Goal: Transaction & Acquisition: Purchase product/service

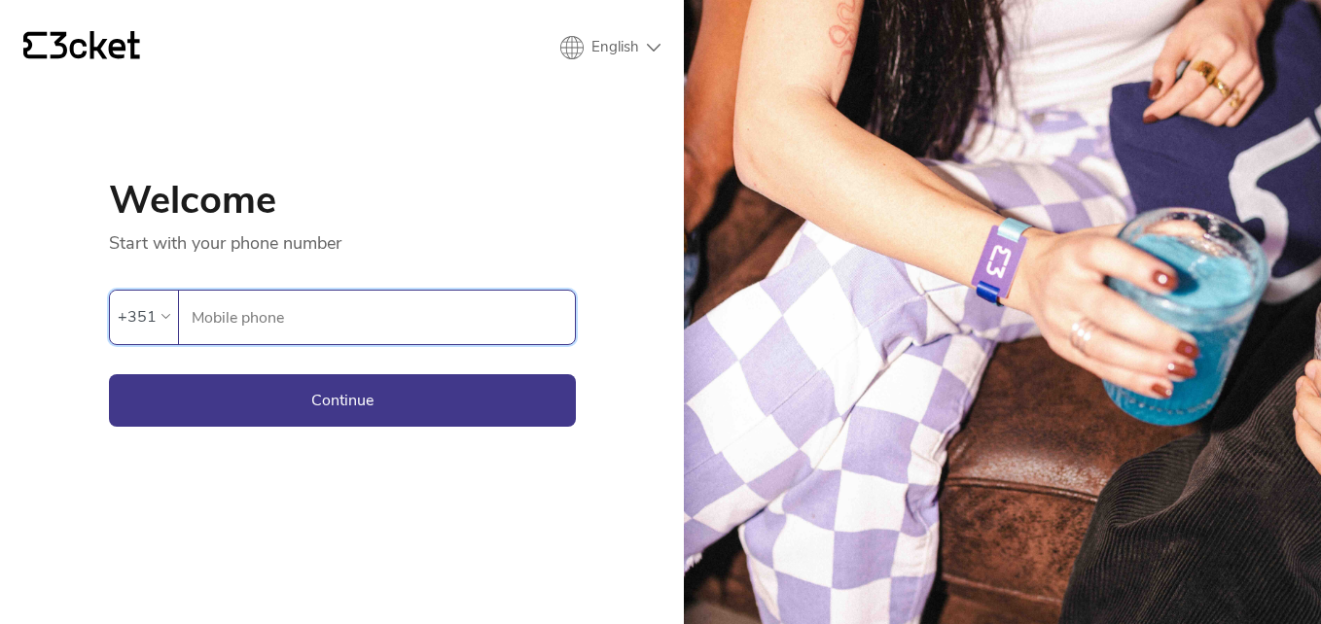
click at [336, 324] on input "Mobile phone" at bounding box center [383, 317] width 384 height 53
type input "964434877"
click at [338, 405] on button "Continue" at bounding box center [342, 400] width 467 height 53
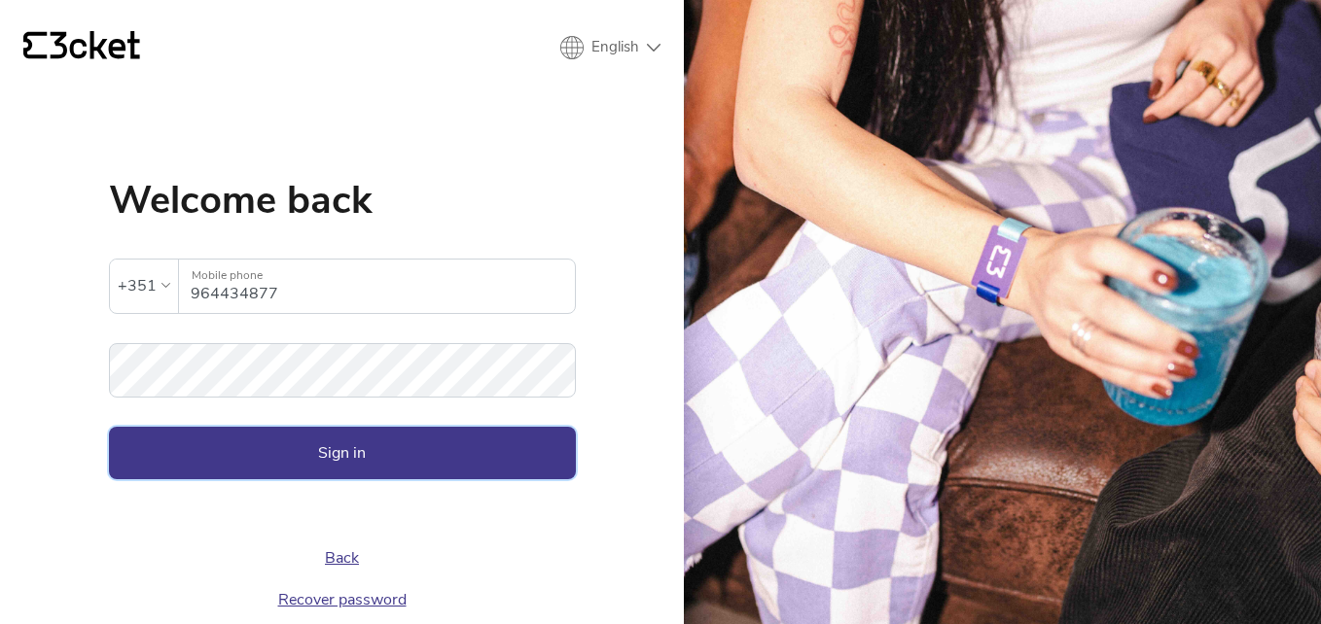
click at [319, 440] on button "Sign in" at bounding box center [342, 453] width 467 height 53
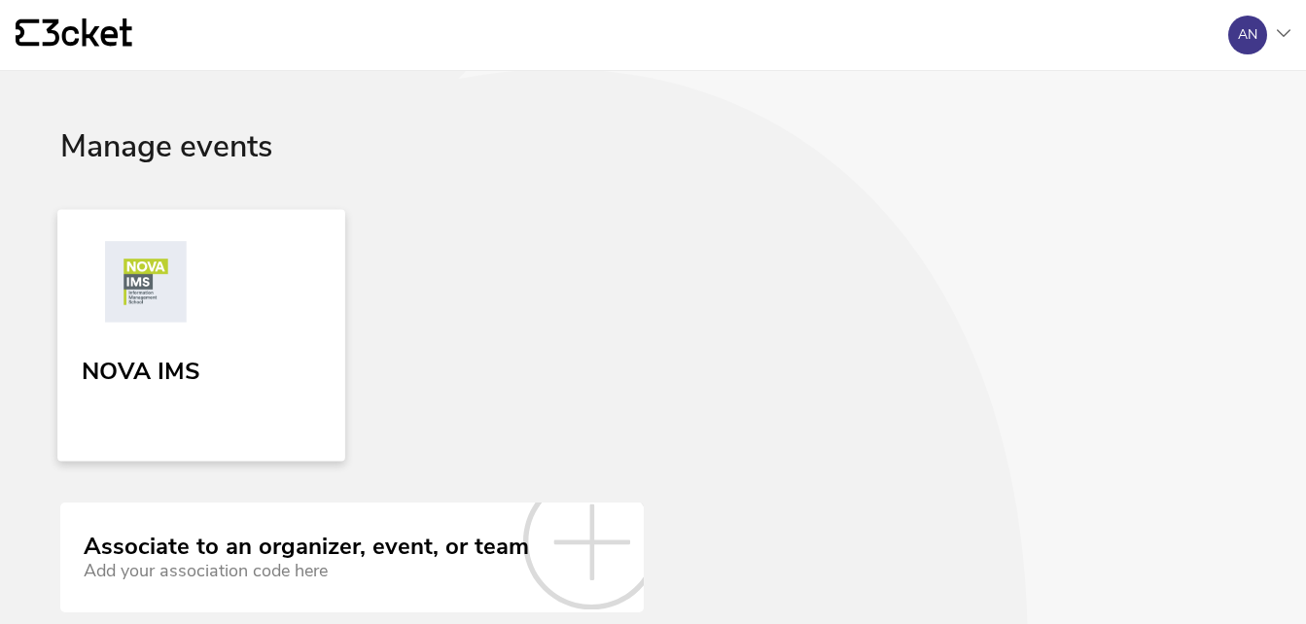
click at [246, 406] on link "NOVA IMS" at bounding box center [201, 335] width 288 height 252
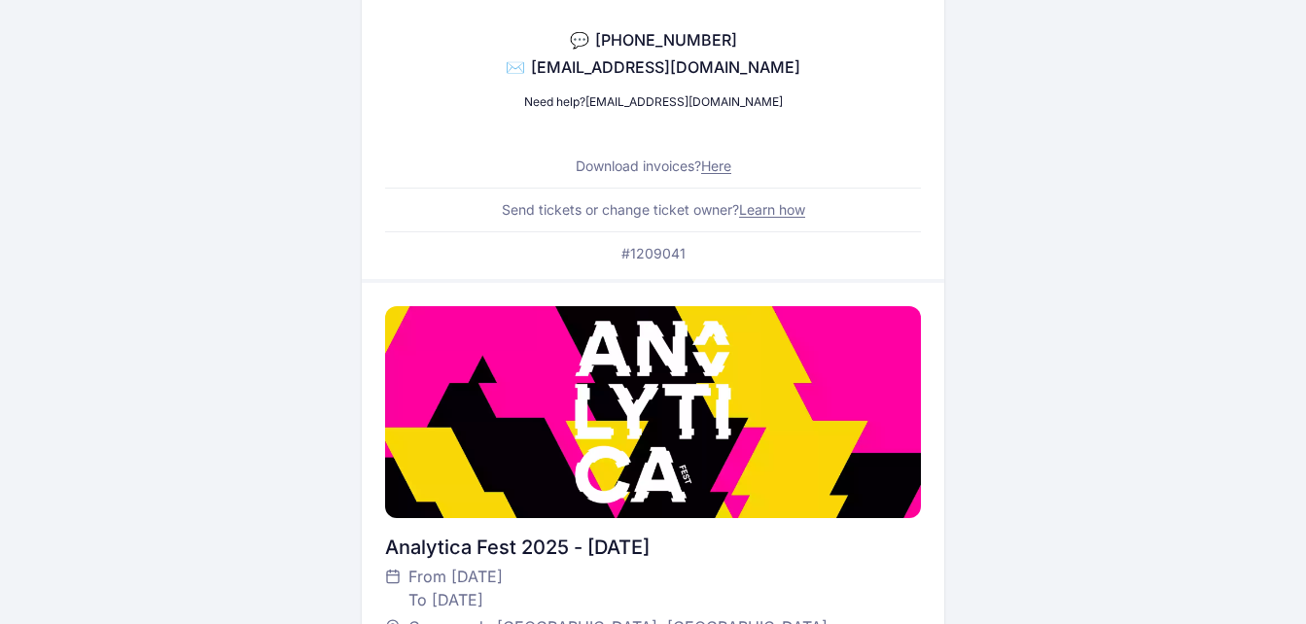
scroll to position [778, 0]
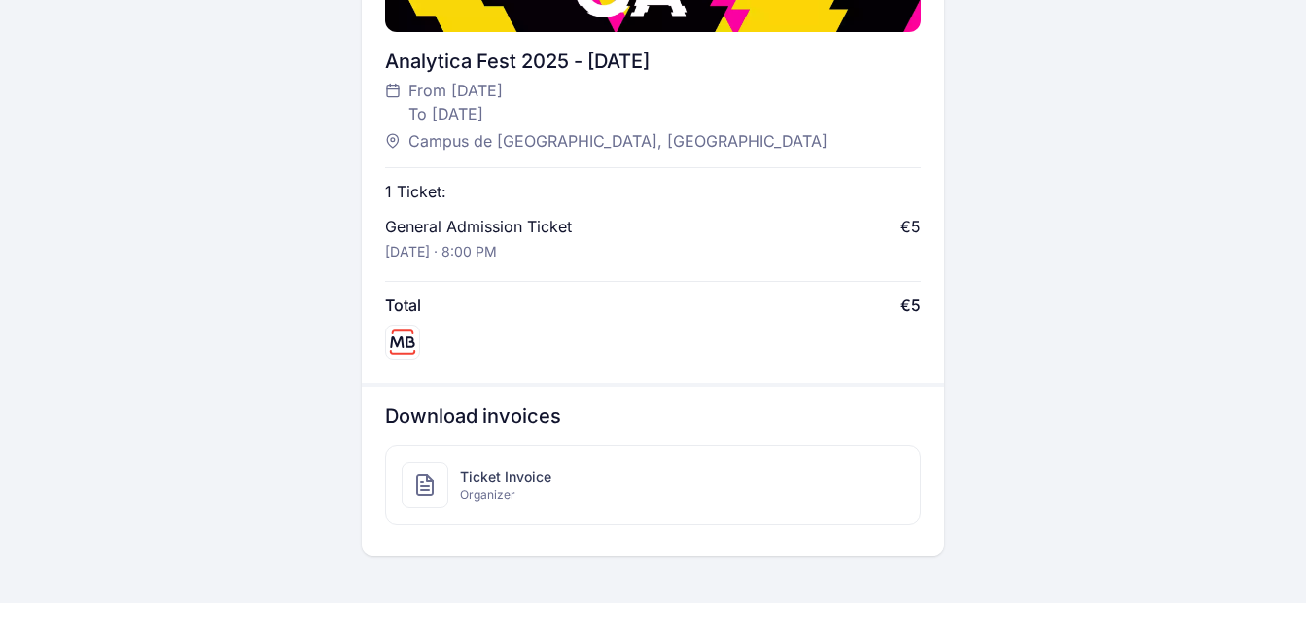
click at [558, 475] on div "Ticket Invoice Organizer" at bounding box center [653, 485] width 534 height 78
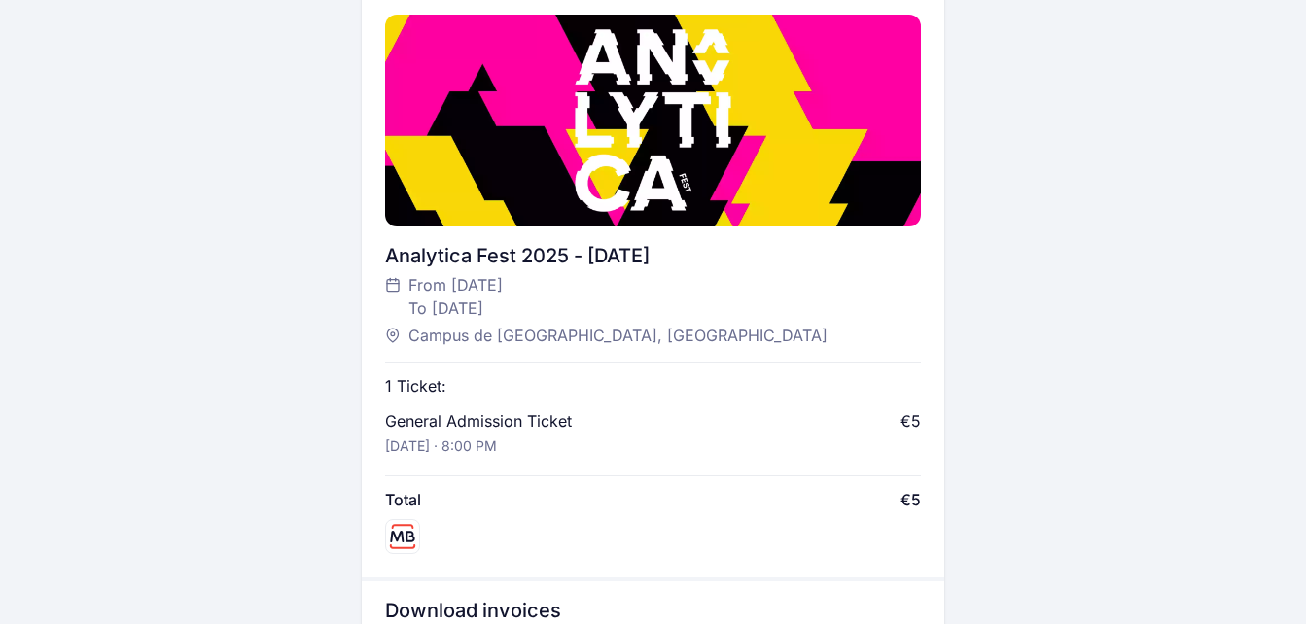
scroll to position [875, 0]
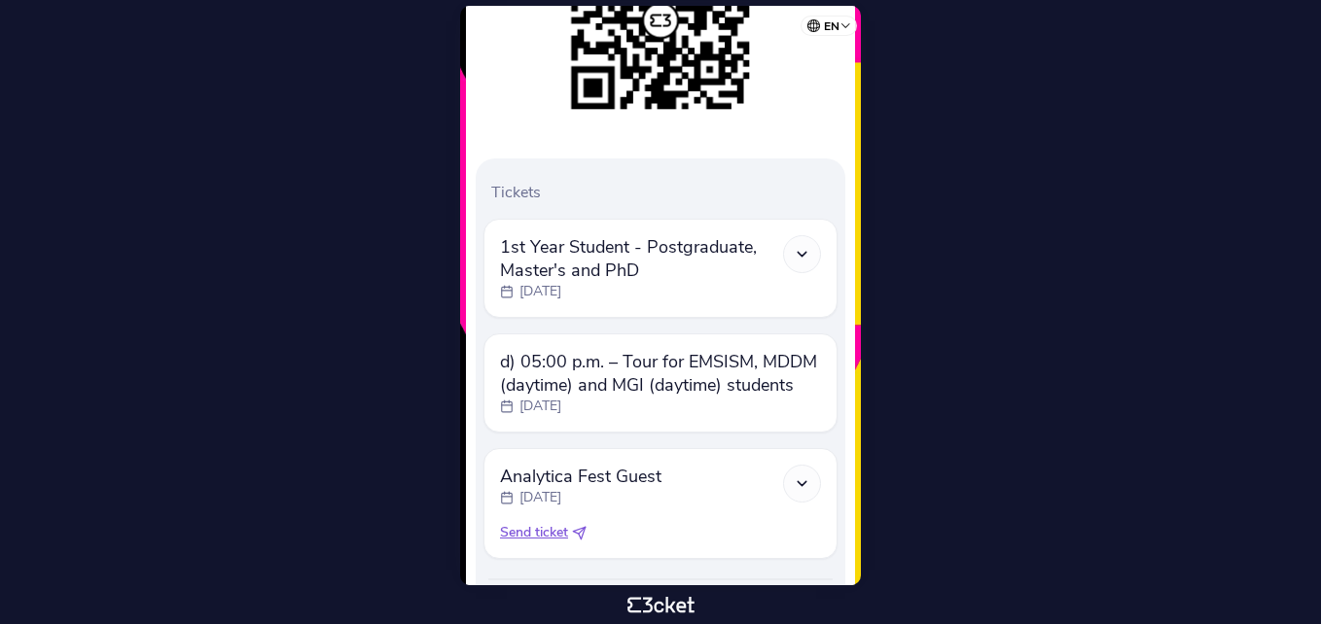
scroll to position [491, 0]
